Goal: Task Accomplishment & Management: Use online tool/utility

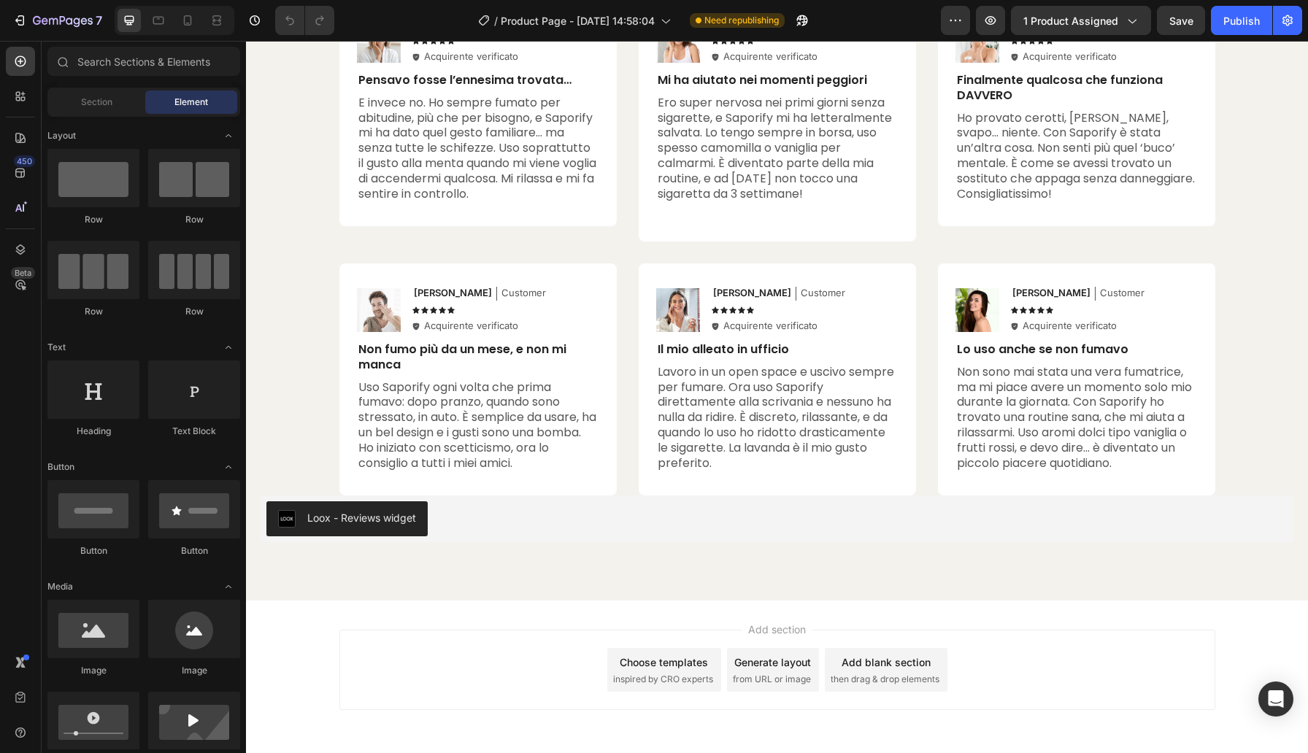
scroll to position [5764, 0]
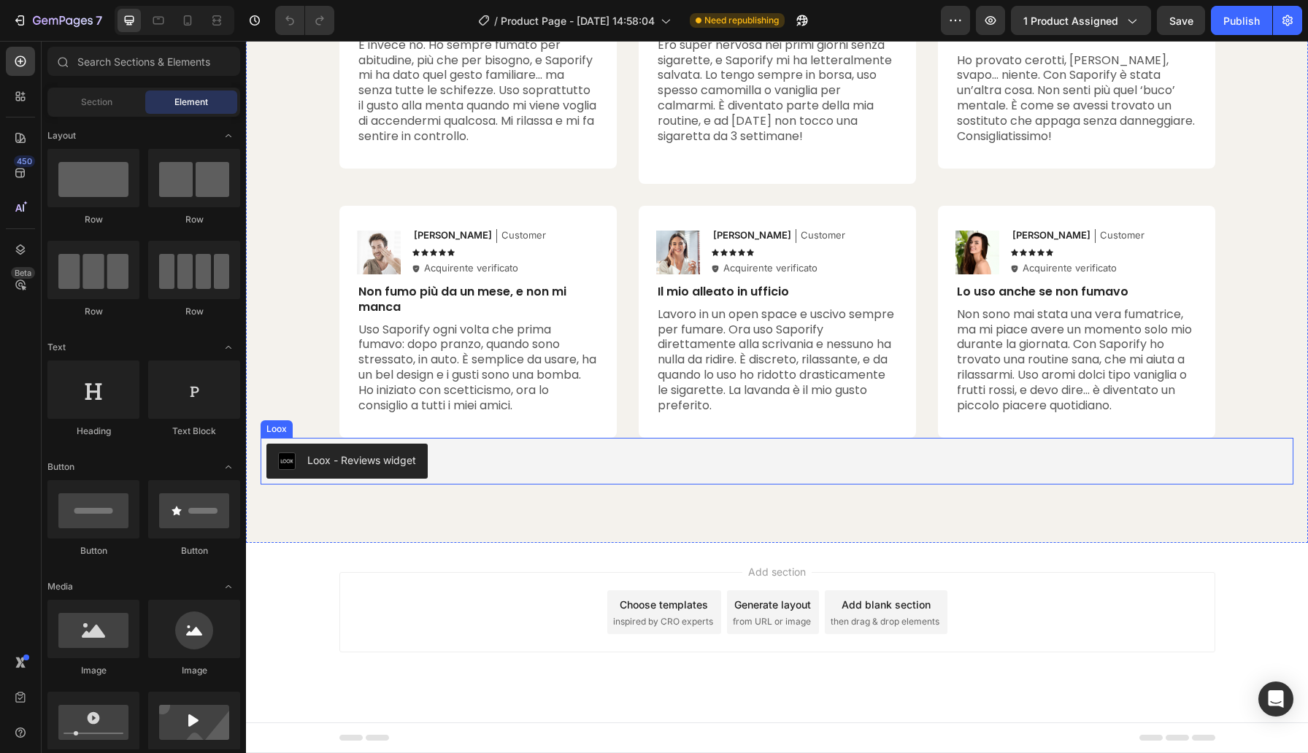
click at [634, 475] on div "Loox - Reviews widget" at bounding box center [776, 461] width 1021 height 35
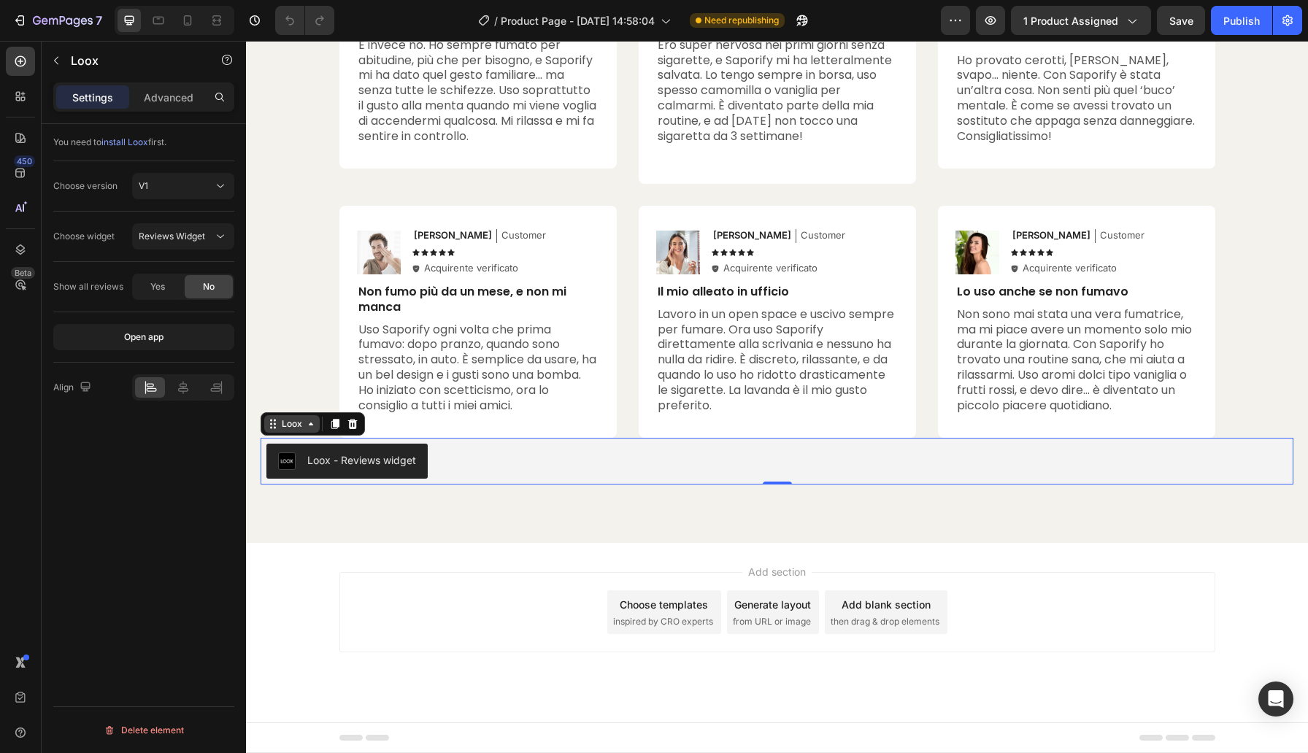
click at [282, 428] on div "Loox" at bounding box center [292, 424] width 26 height 13
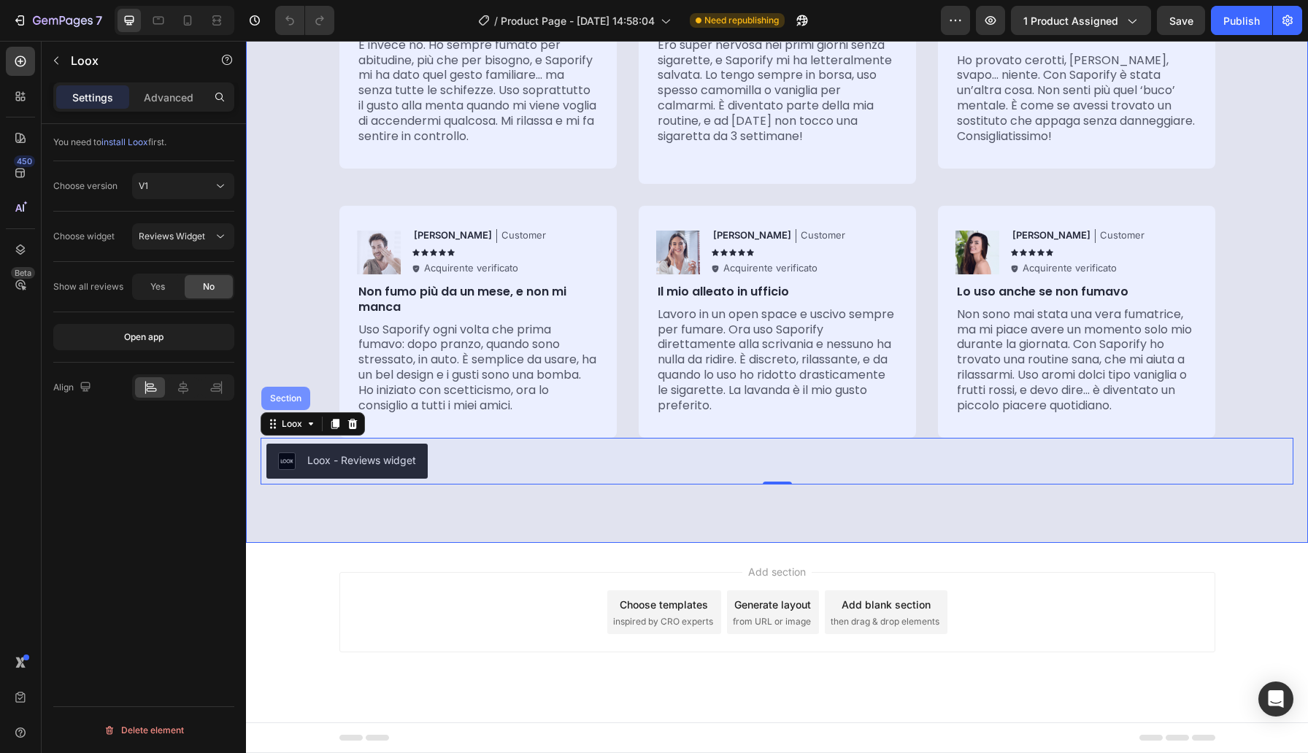
click at [287, 400] on div "Section" at bounding box center [285, 398] width 37 height 9
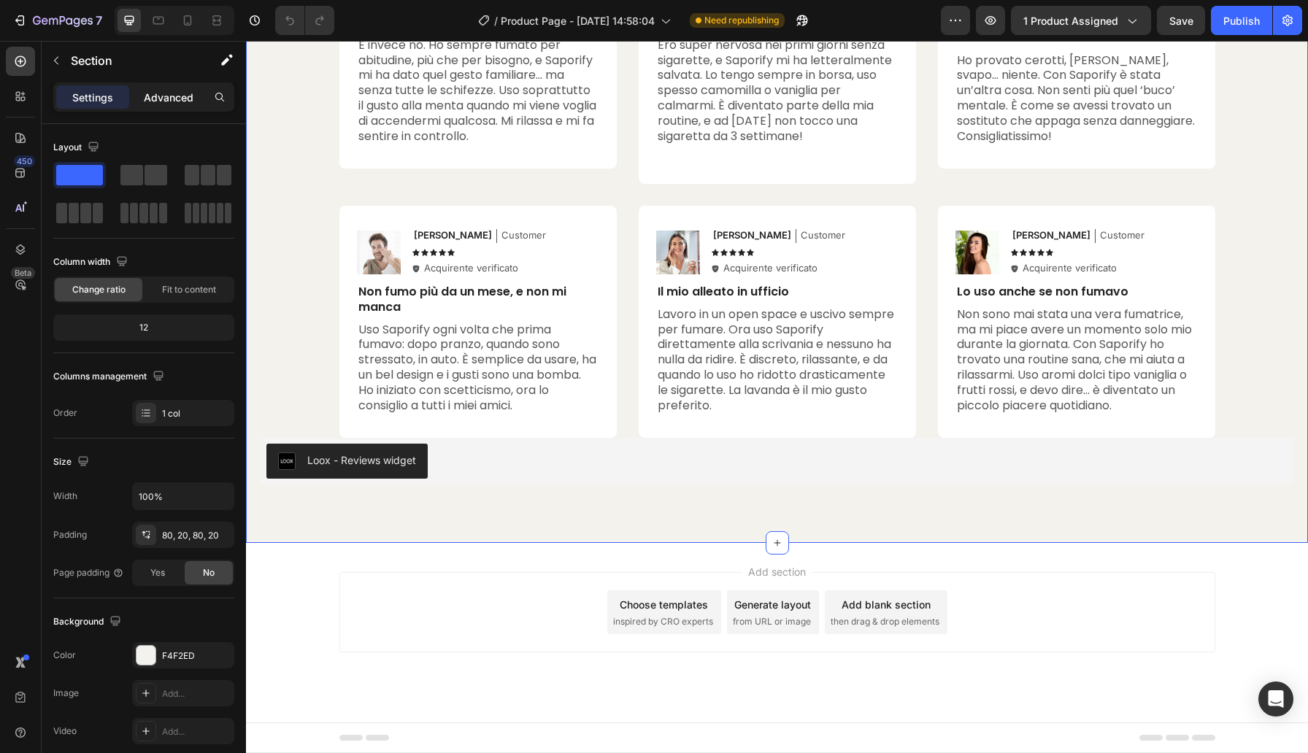
click at [181, 101] on p "Advanced" at bounding box center [169, 97] width 50 height 15
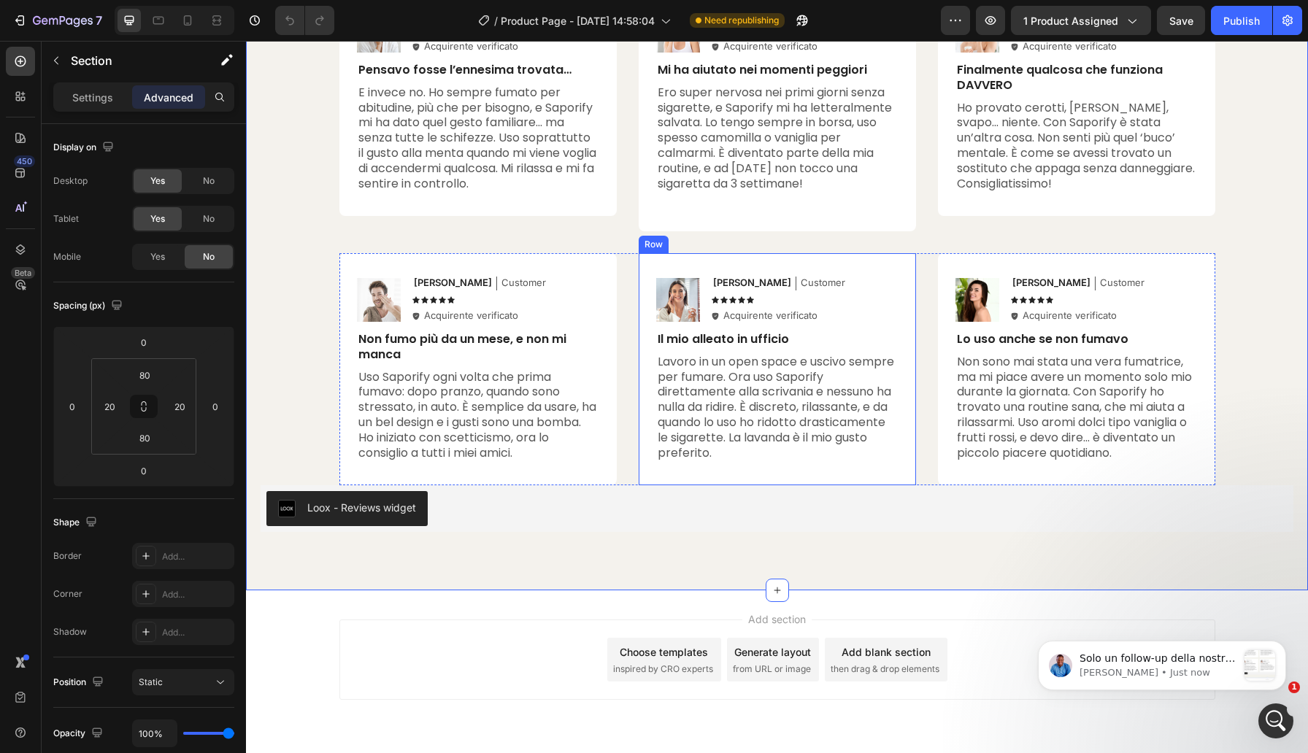
scroll to position [5709, 0]
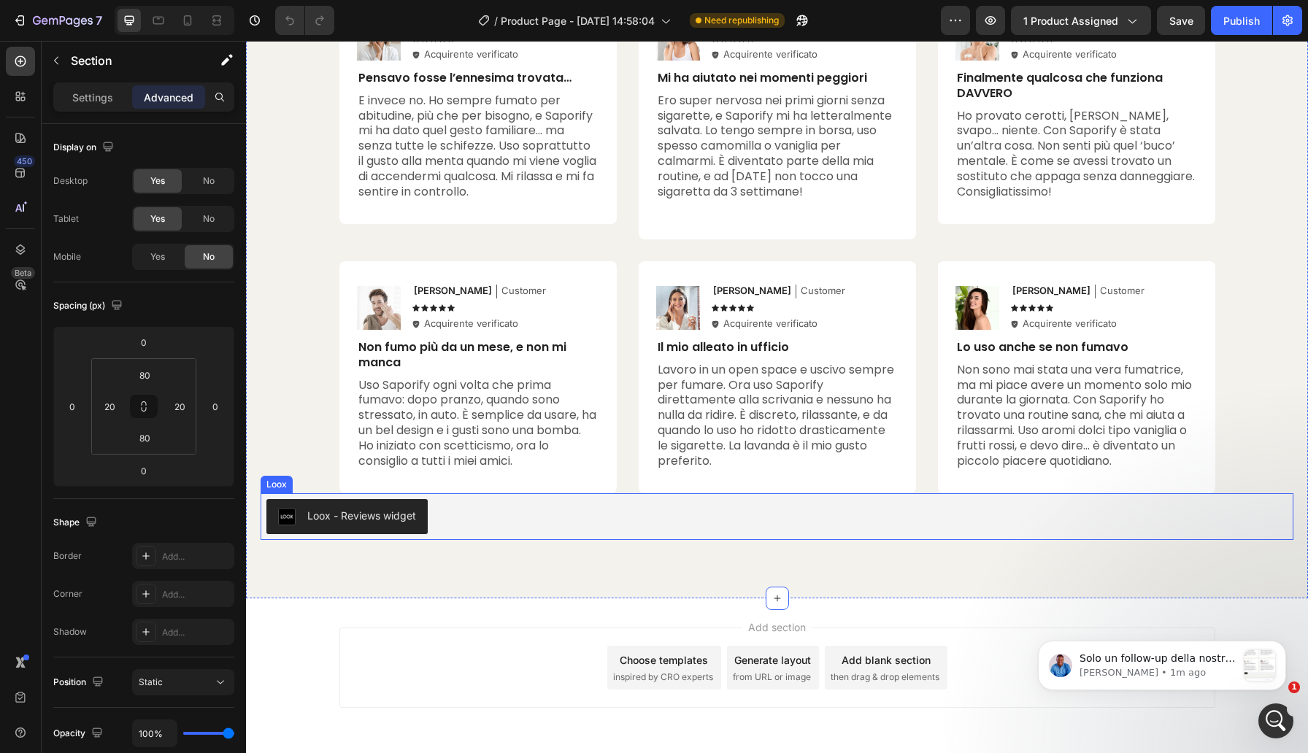
click at [442, 526] on div "Loox - Reviews widget" at bounding box center [776, 516] width 1021 height 35
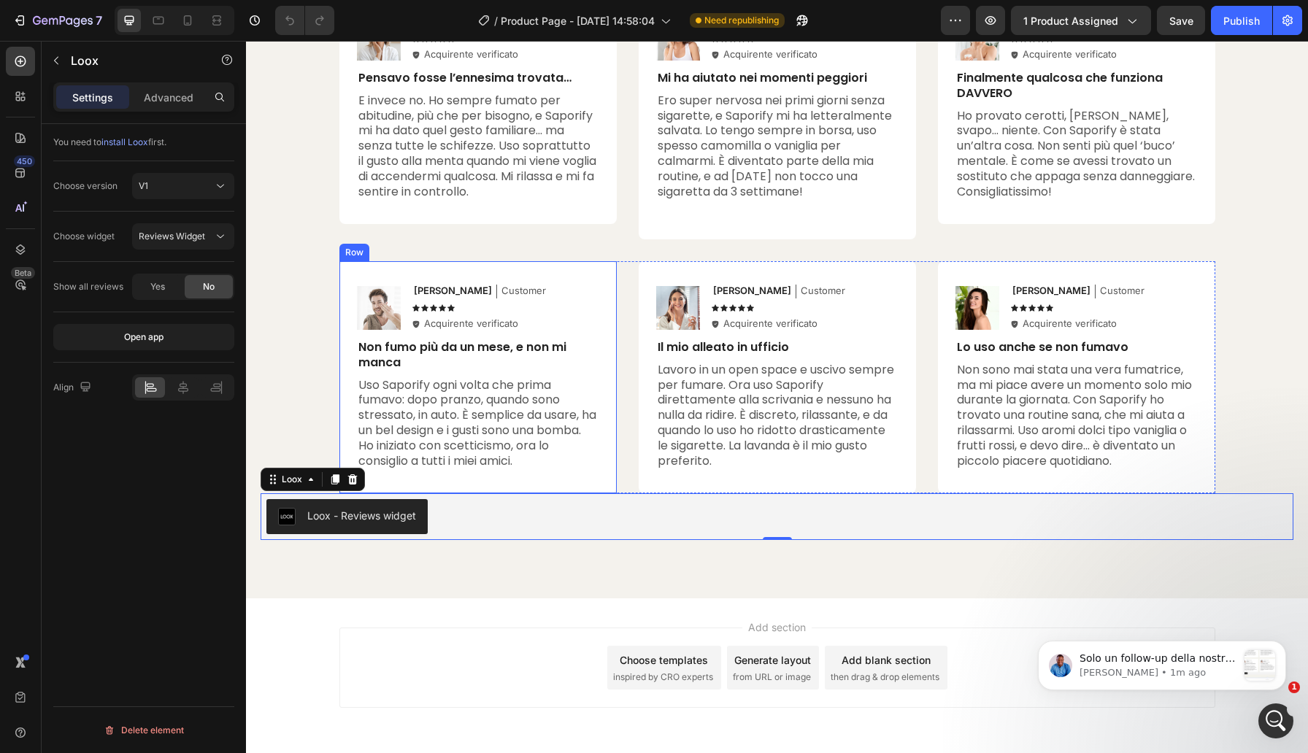
click at [595, 434] on p "Uso Saporify ogni volta che prima fumavo: dopo pranzo, quando sono stressato, i…" at bounding box center [477, 423] width 239 height 91
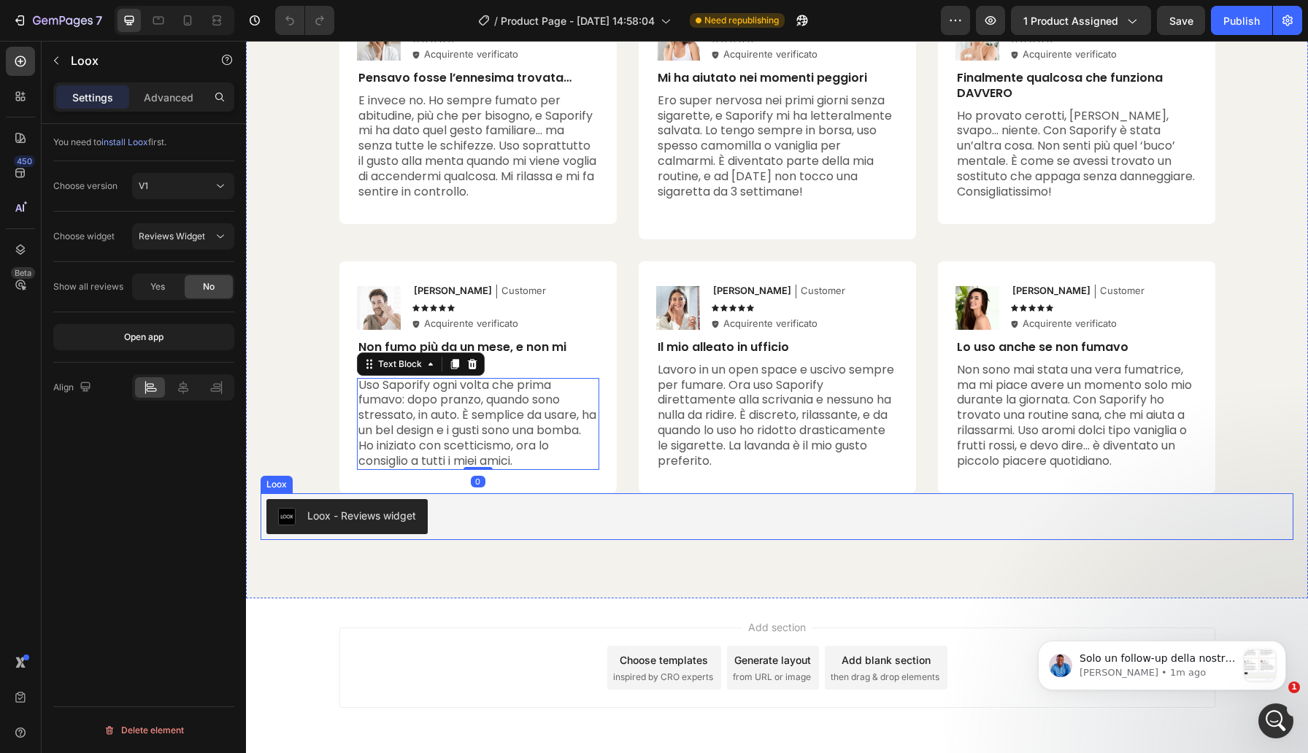
click at [506, 526] on div "Loox - Reviews widget" at bounding box center [776, 516] width 1021 height 35
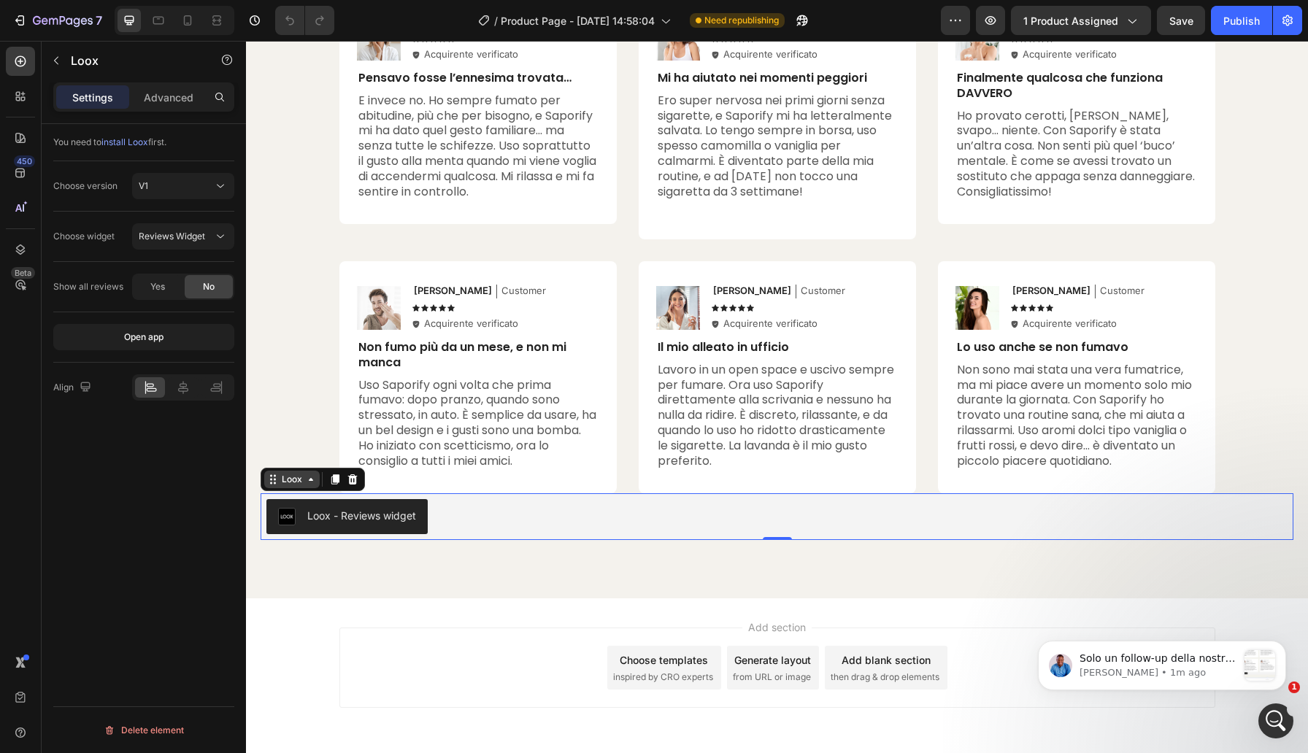
click at [287, 479] on div "Loox" at bounding box center [292, 479] width 26 height 13
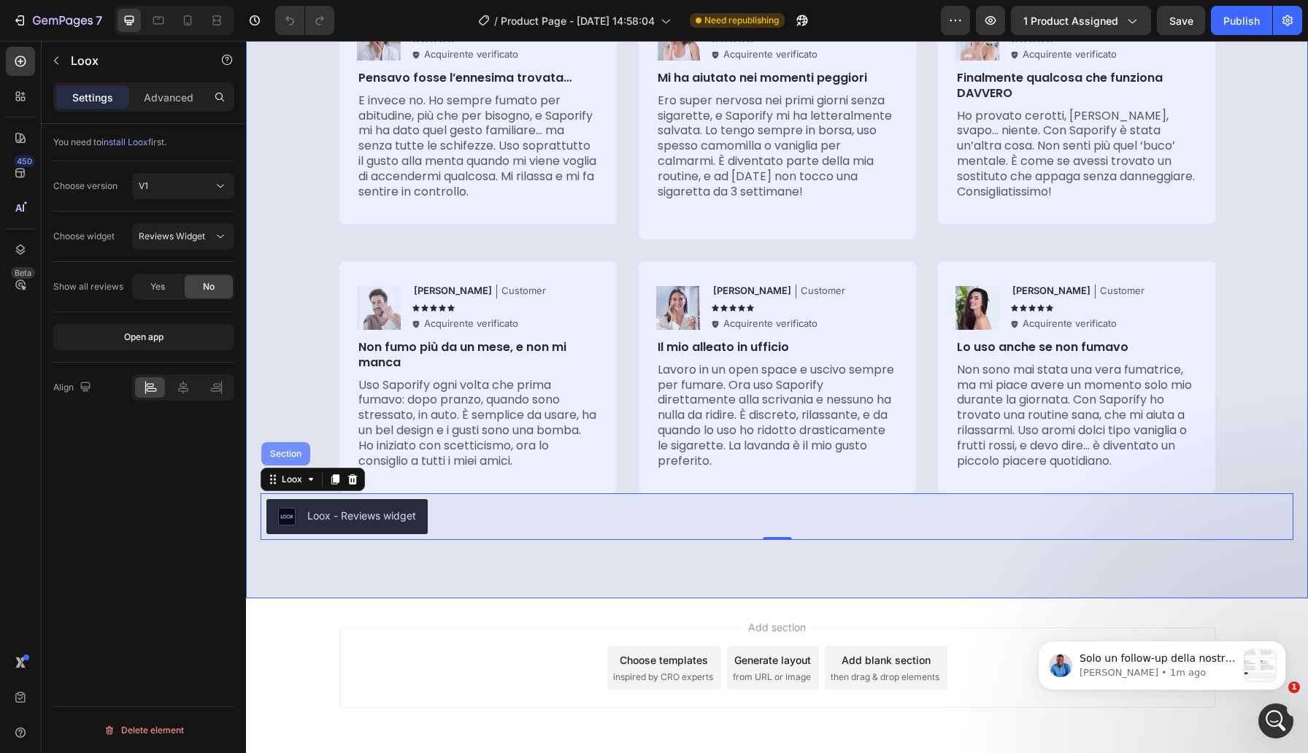
click at [282, 454] on div "Section" at bounding box center [285, 454] width 37 height 9
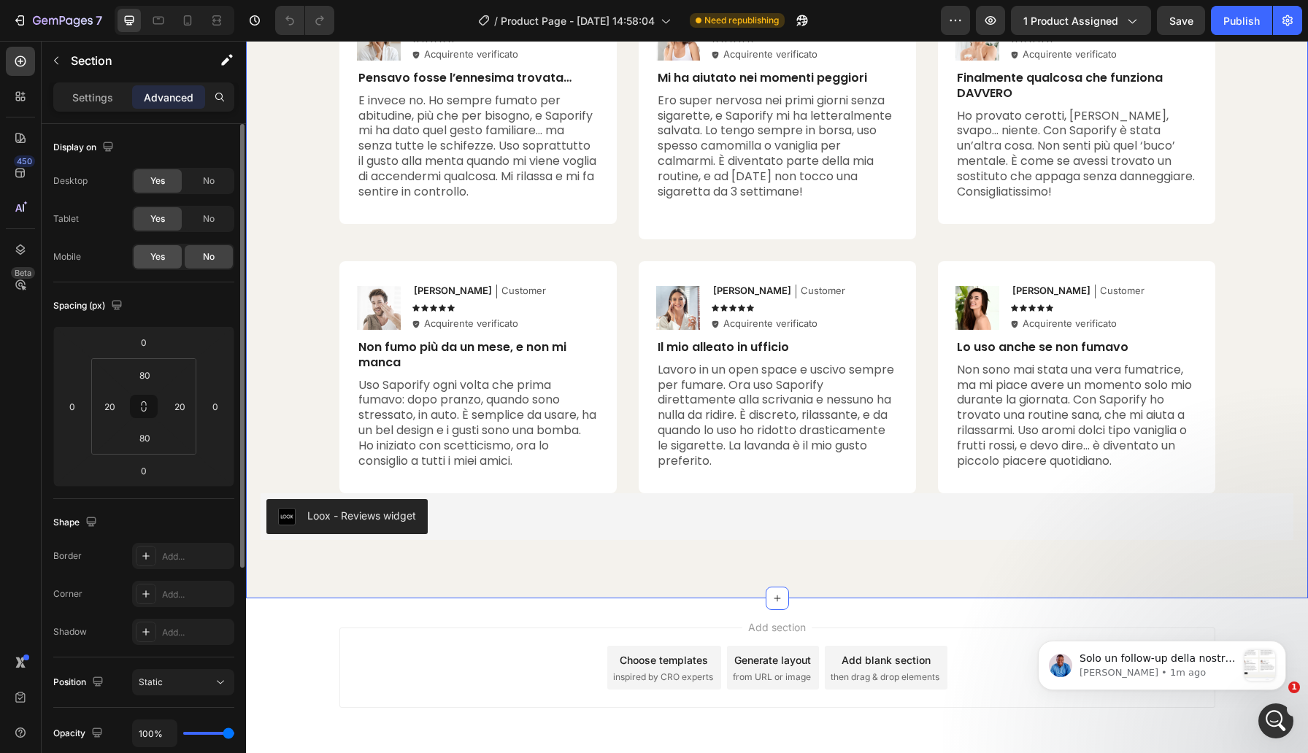
click at [163, 259] on span "Yes" at bounding box center [157, 256] width 15 height 13
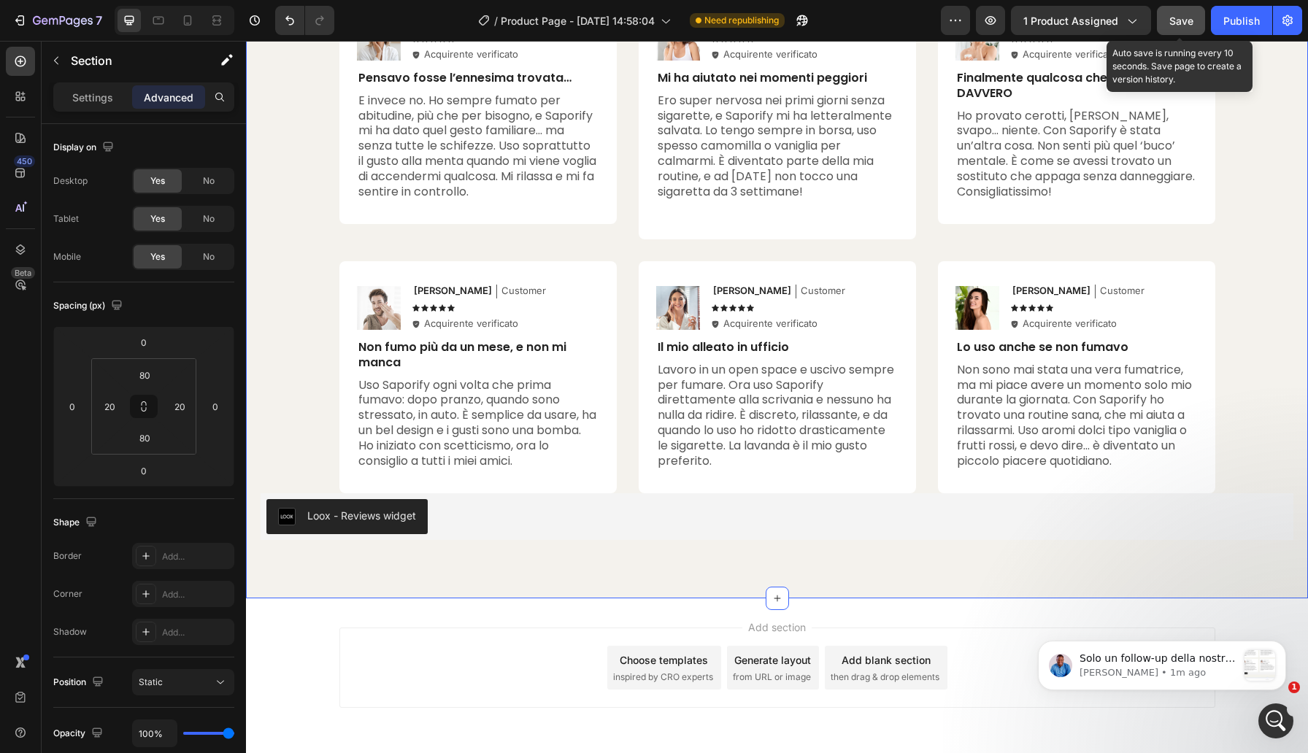
click at [1185, 20] on span "Save" at bounding box center [1182, 21] width 24 height 12
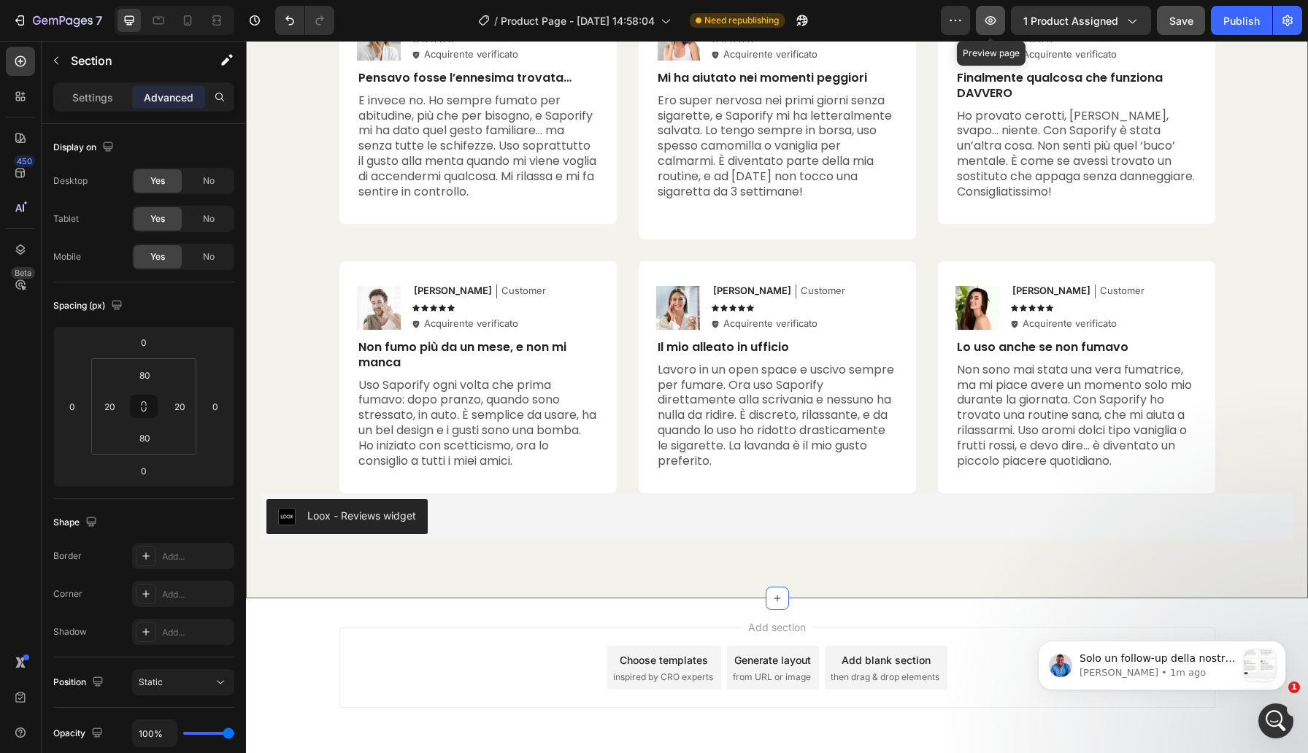
click at [989, 20] on icon "button" at bounding box center [990, 20] width 15 height 15
